Goal: Complete application form

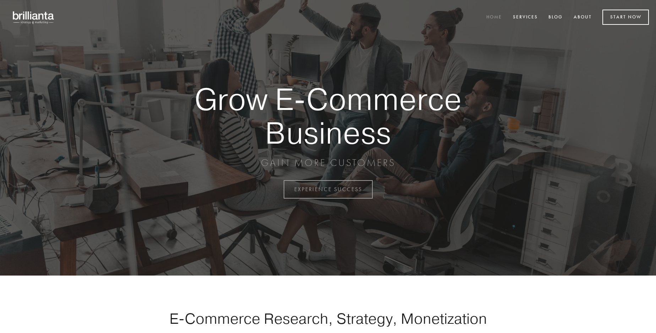
scroll to position [1860, 0]
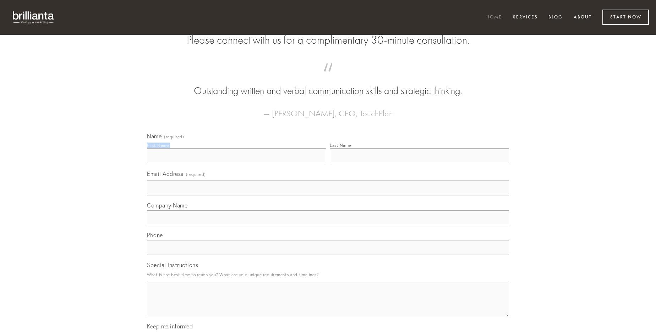
type input "[PERSON_NAME]"
click at [419, 163] on input "Last Name" at bounding box center [419, 155] width 179 height 15
type input "[PERSON_NAME]"
click at [328, 195] on input "Email Address (required)" at bounding box center [328, 188] width 362 height 15
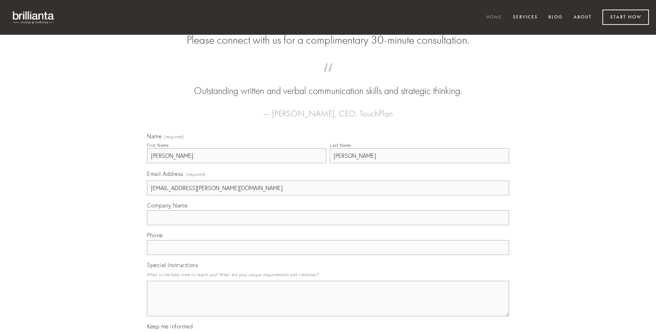
type input "[EMAIL_ADDRESS][PERSON_NAME][DOMAIN_NAME]"
click at [328, 225] on input "Company Name" at bounding box center [328, 217] width 362 height 15
type input "eius"
click at [328, 255] on input "text" at bounding box center [328, 247] width 362 height 15
click at [328, 305] on textarea "Special Instructions" at bounding box center [328, 298] width 362 height 35
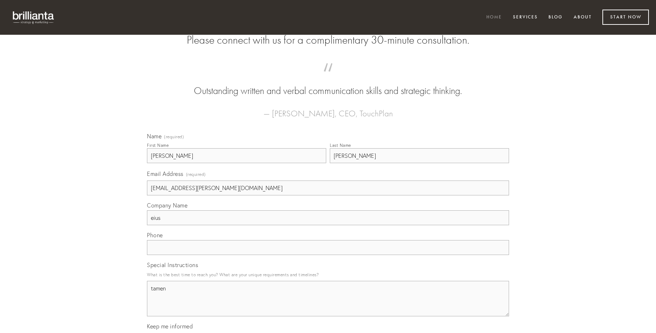
type textarea "tamen"
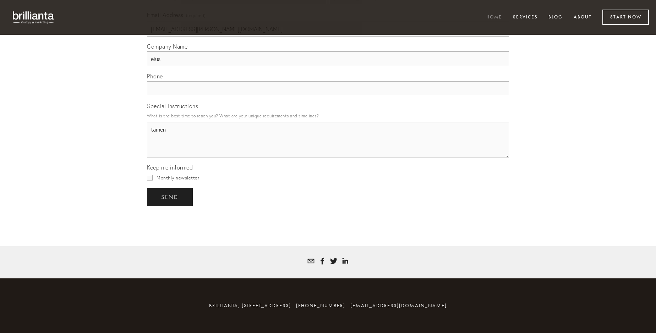
click at [170, 197] on span "send" at bounding box center [169, 197] width 17 height 6
